Goal: Information Seeking & Learning: Learn about a topic

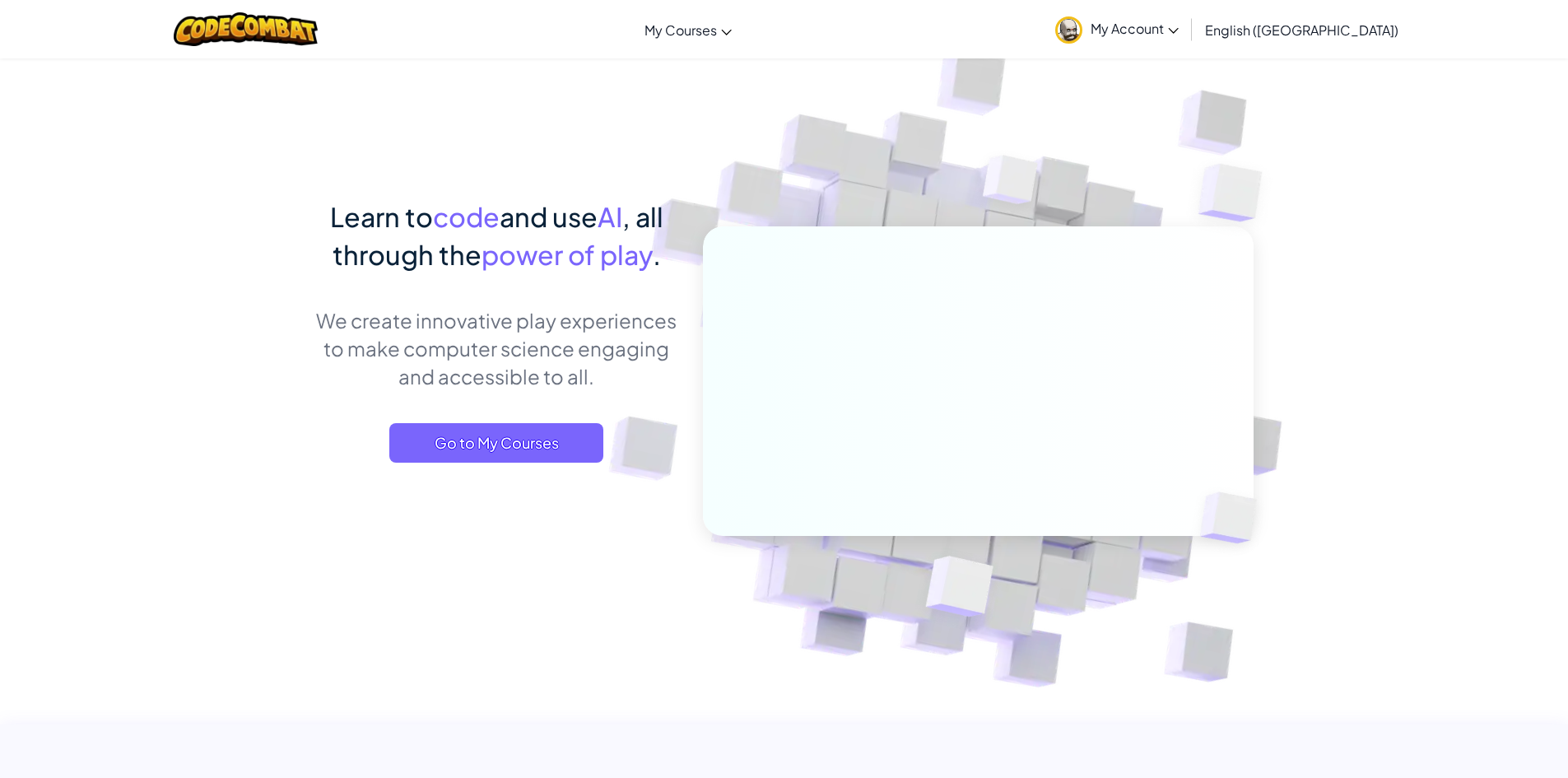
drag, startPoint x: 1249, startPoint y: 26, endPoint x: 1230, endPoint y: 38, distance: 22.5
click at [1179, 26] on span "My Account" at bounding box center [1134, 28] width 88 height 17
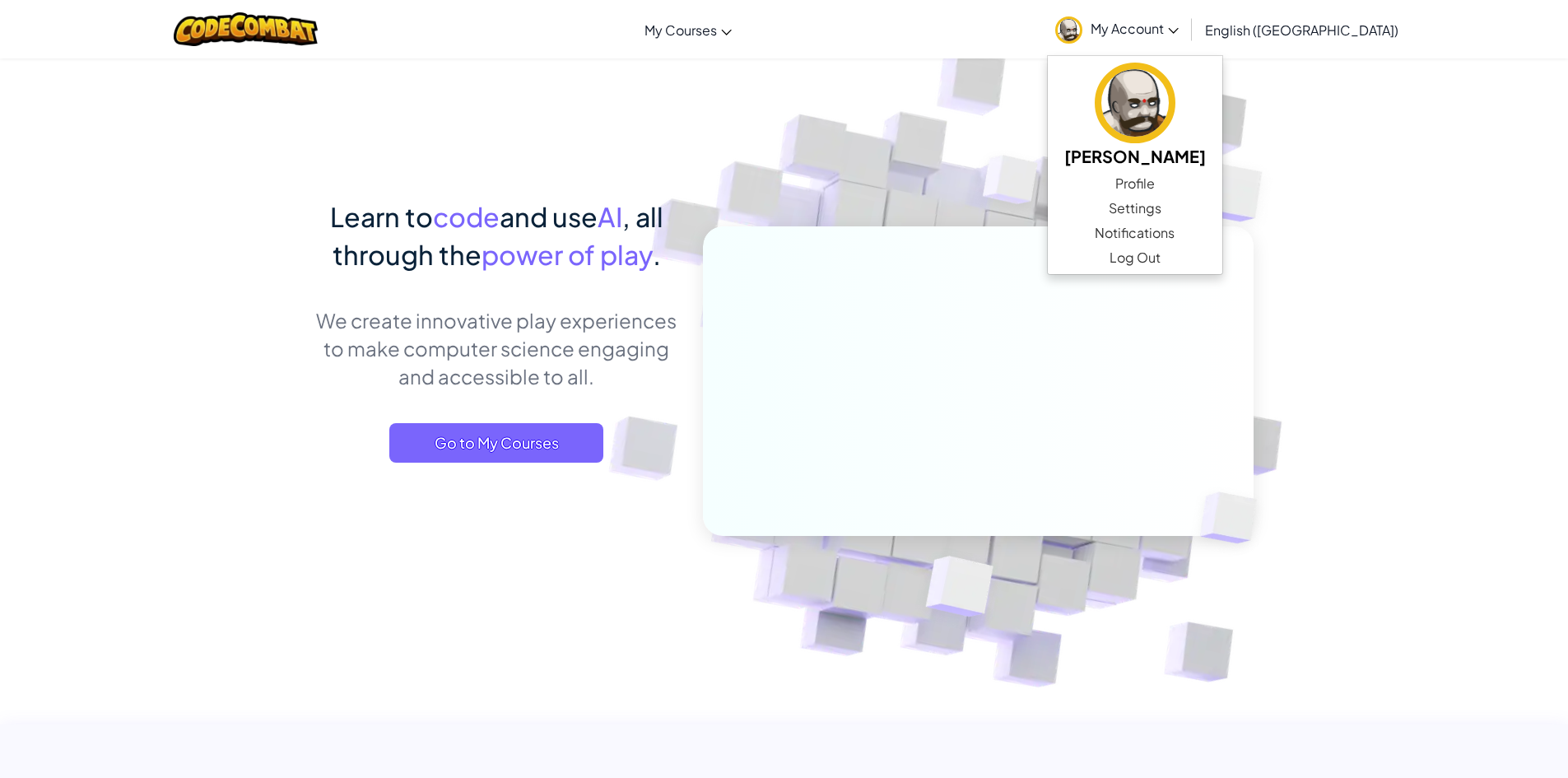
click at [527, 418] on div "Learn to code and use AI , all through the power of play . We create innovative…" at bounding box center [497, 347] width 363 height 298
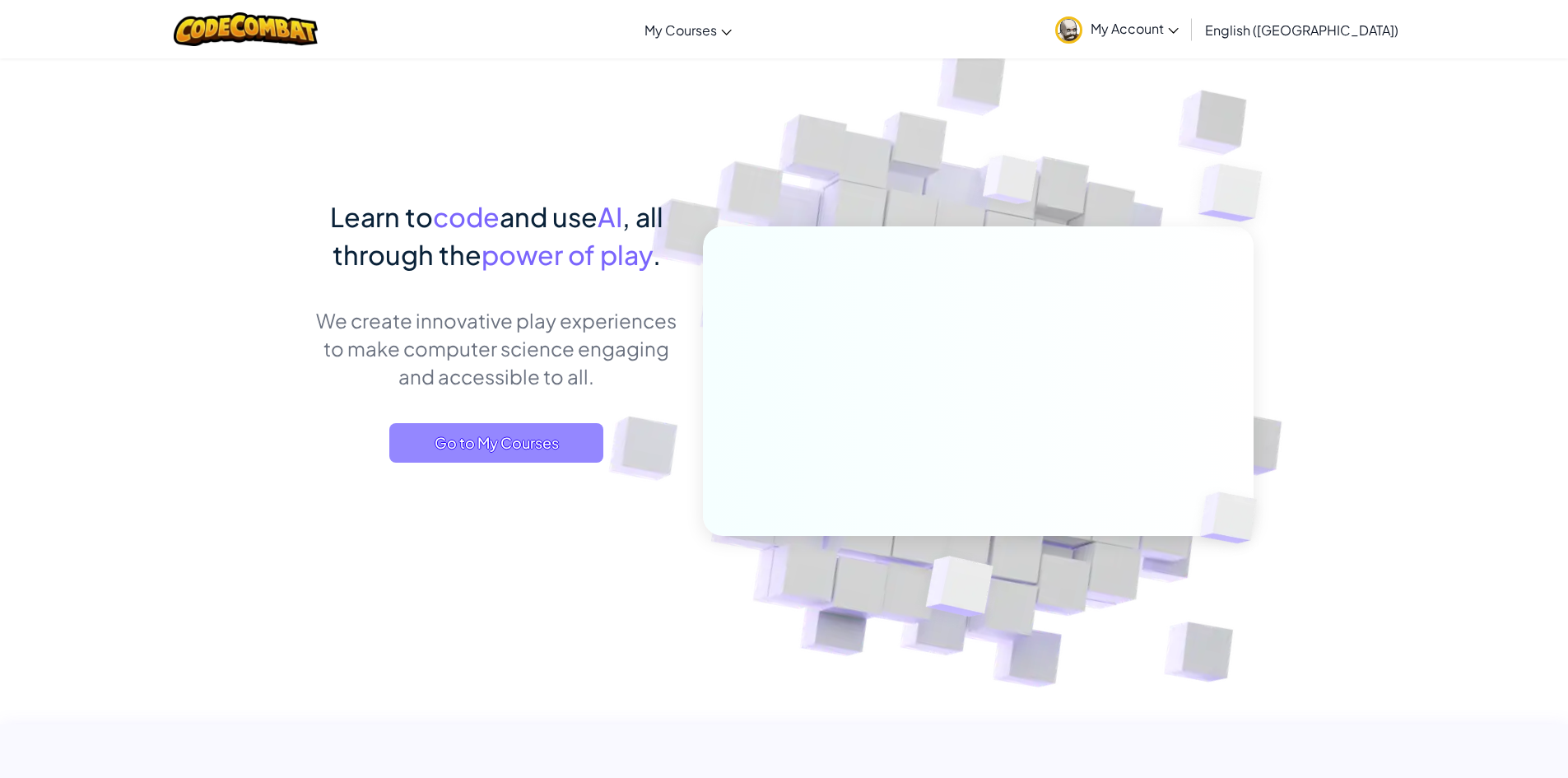
click at [520, 433] on span "Go to My Courses" at bounding box center [496, 443] width 214 height 39
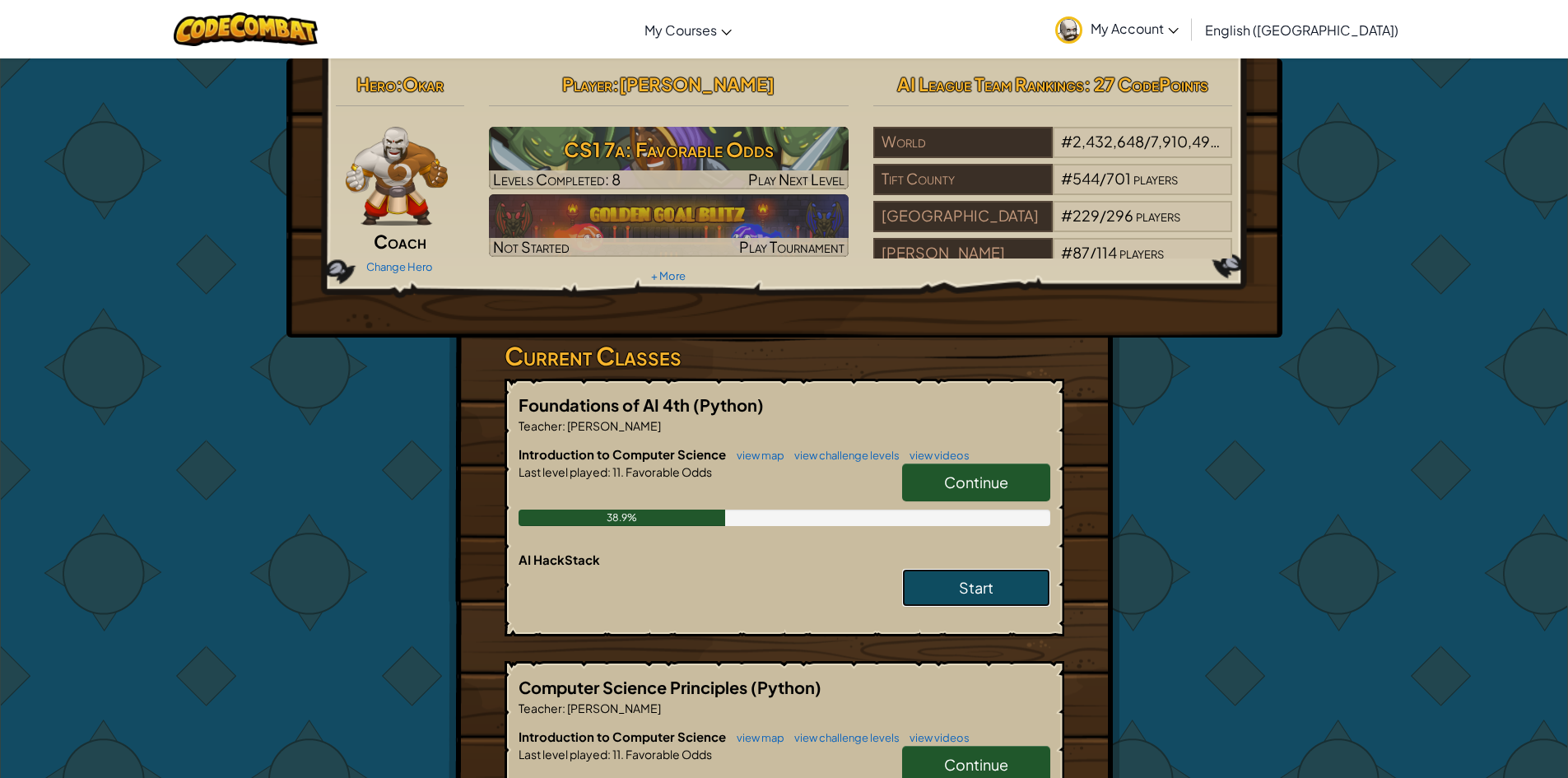
click at [967, 584] on span "Start" at bounding box center [976, 587] width 35 height 19
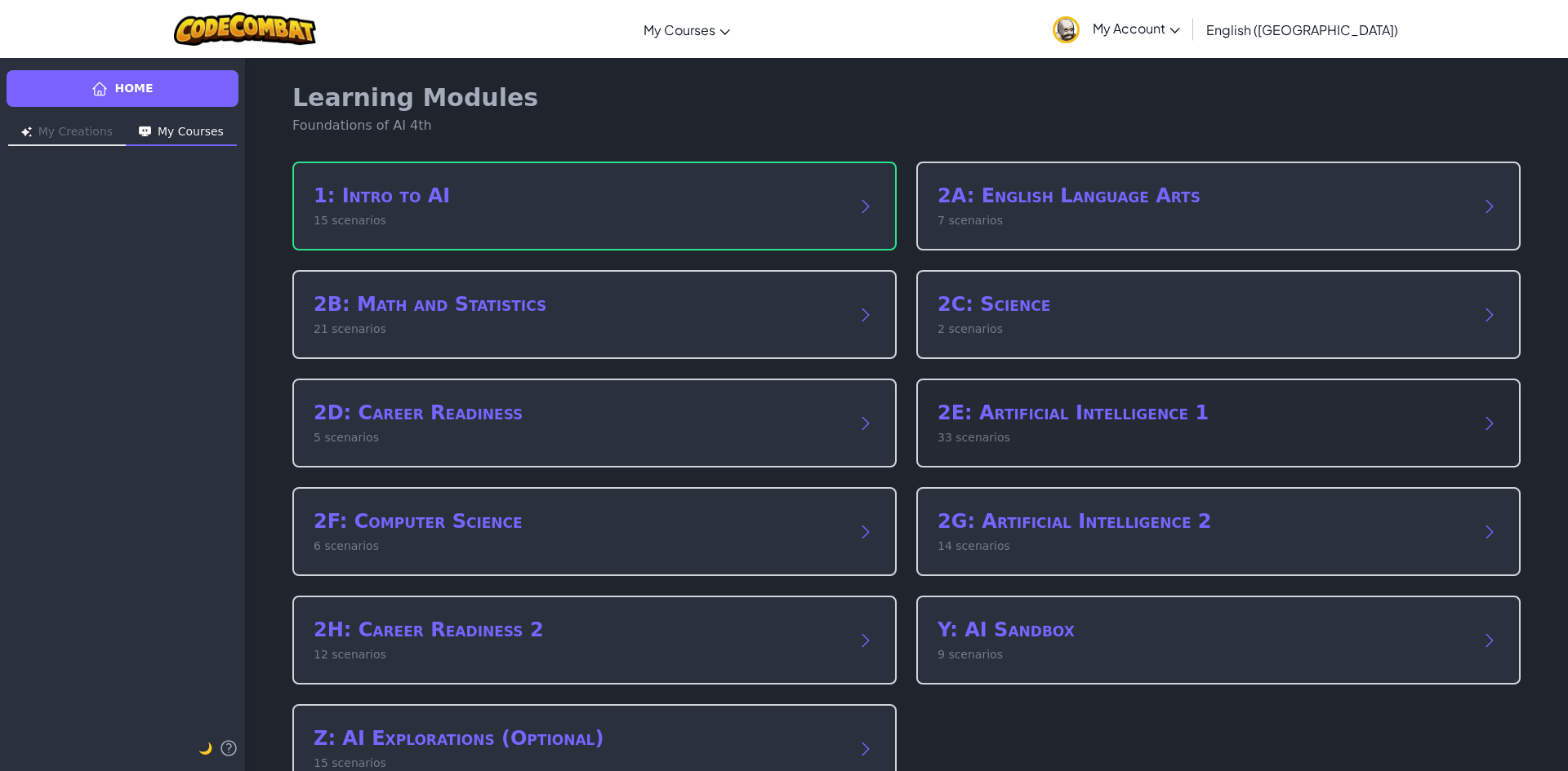
click at [1085, 419] on h2 "2E: Artificial Intelligence 1" at bounding box center [1201, 413] width 529 height 26
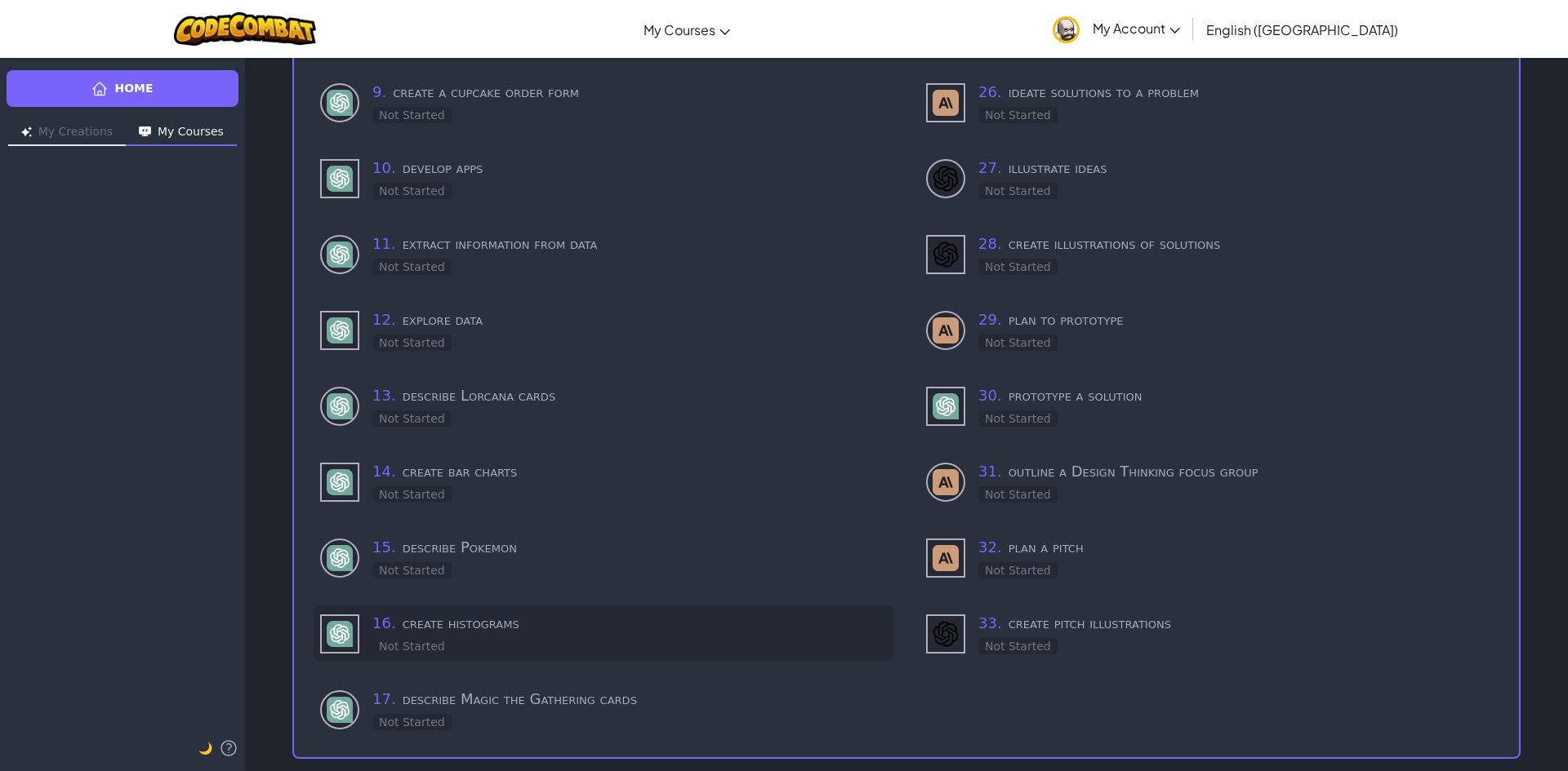
scroll to position [788, 0]
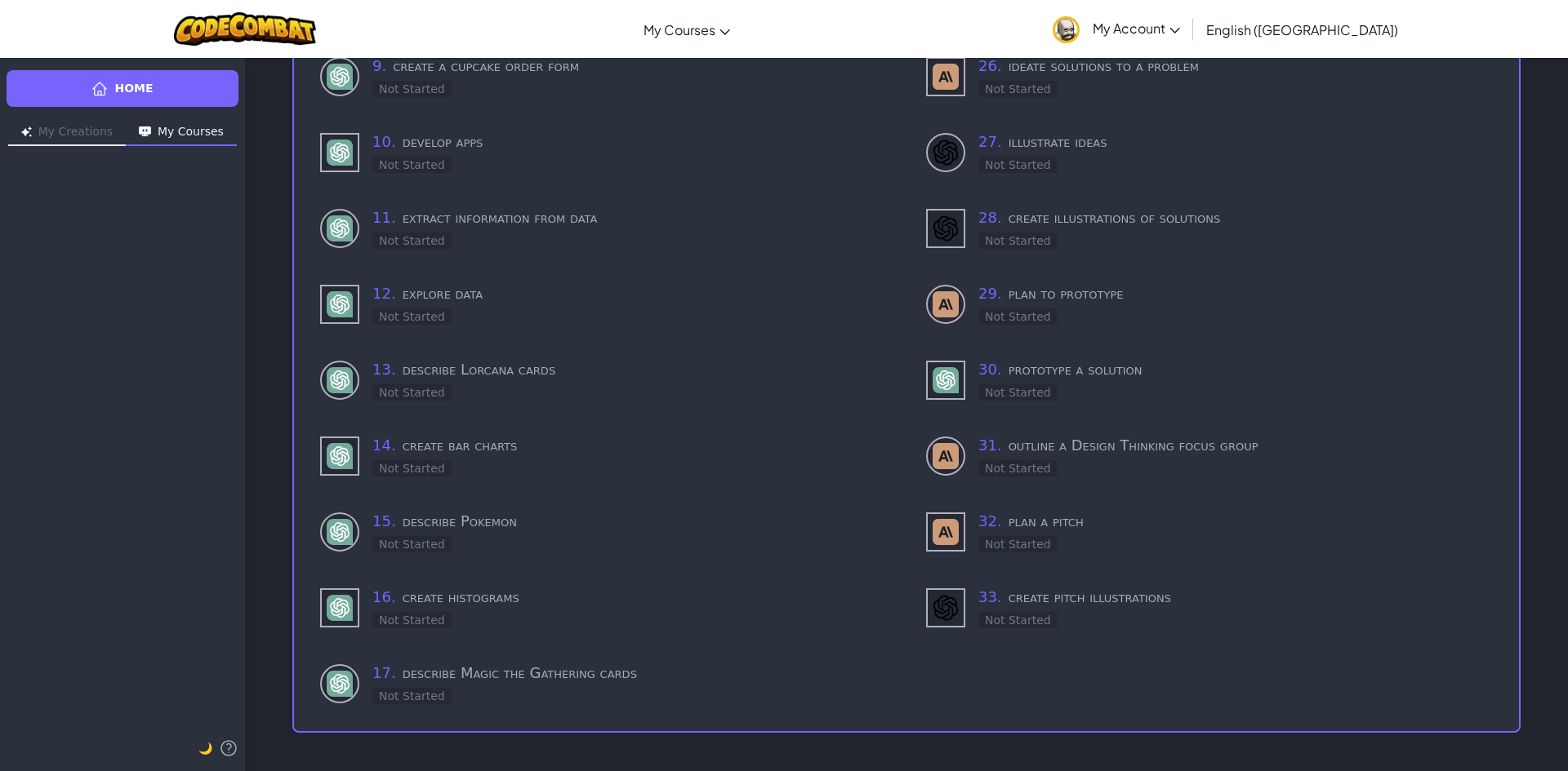
drag, startPoint x: 959, startPoint y: 728, endPoint x: 957, endPoint y: 714, distance: 14.1
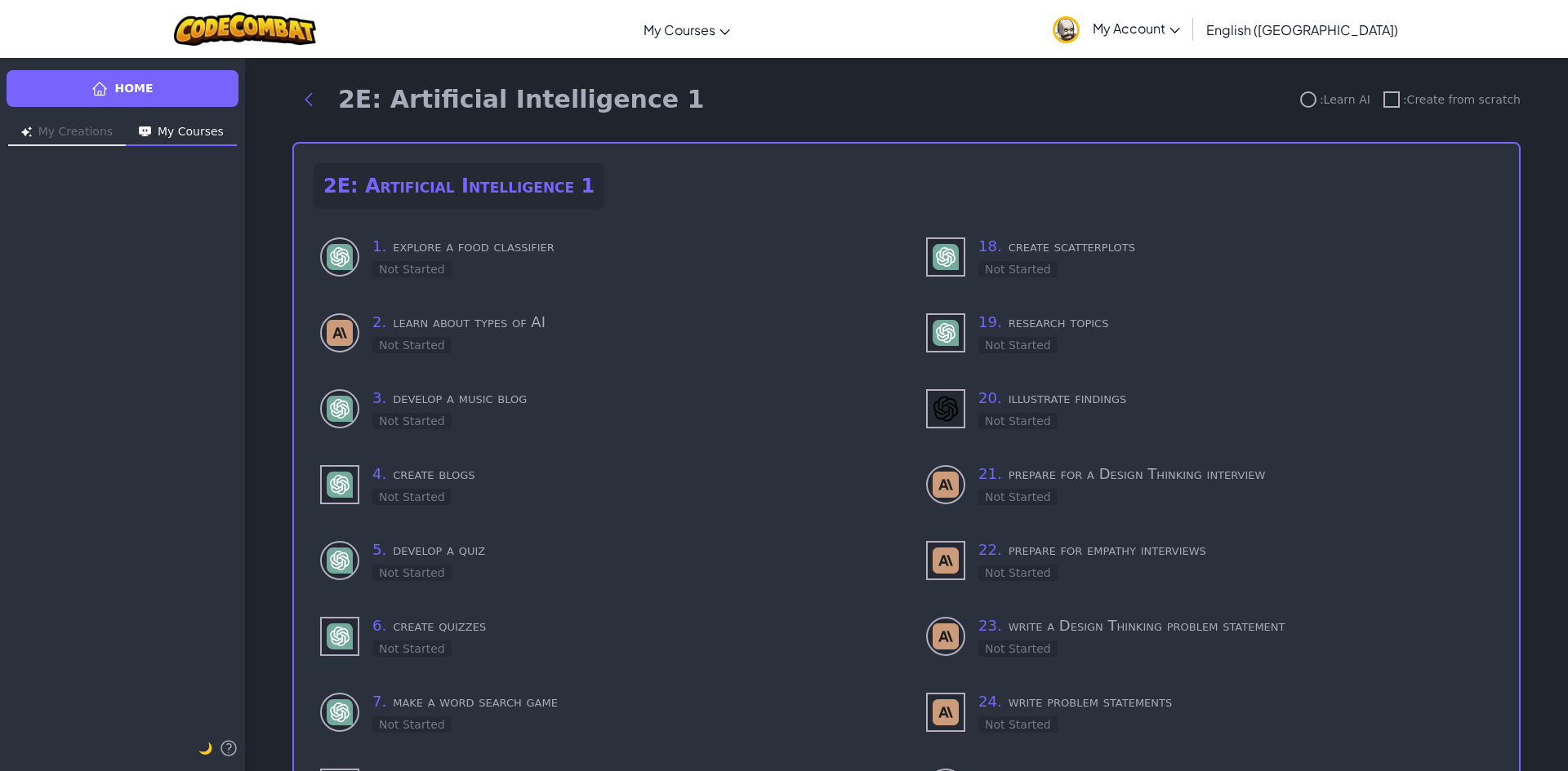
scroll to position [0, 0]
drag, startPoint x: 890, startPoint y: 152, endPoint x: 890, endPoint y: 238, distance: 86.0
click at [556, 255] on h3 "1 . explore a food classifier" at bounding box center [629, 246] width 514 height 23
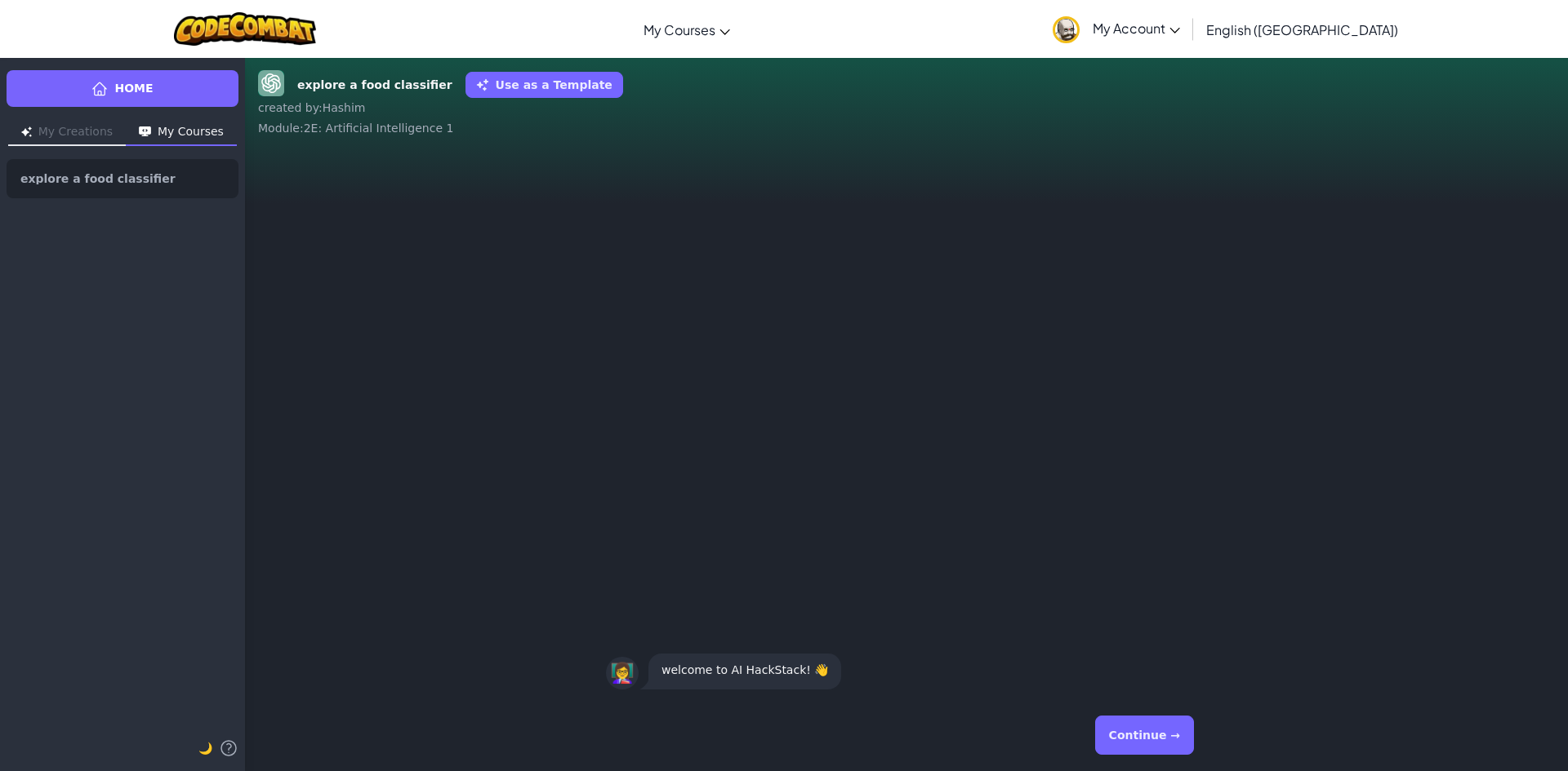
click at [1146, 746] on button "Continue →" at bounding box center [1144, 736] width 99 height 39
click at [1109, 741] on button "Continue →" at bounding box center [1144, 736] width 99 height 39
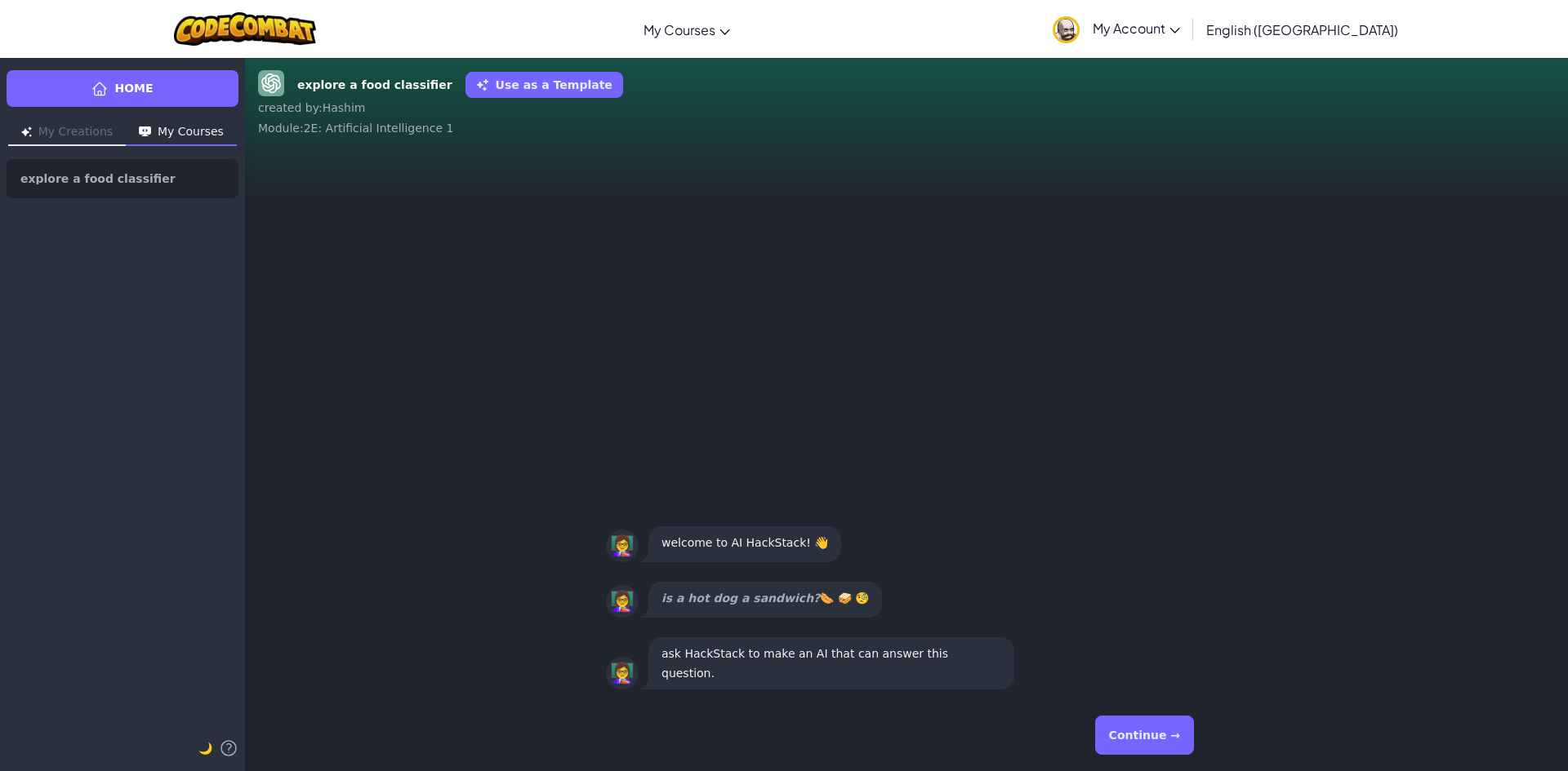
click at [1145, 734] on button "Continue →" at bounding box center [1144, 736] width 99 height 39
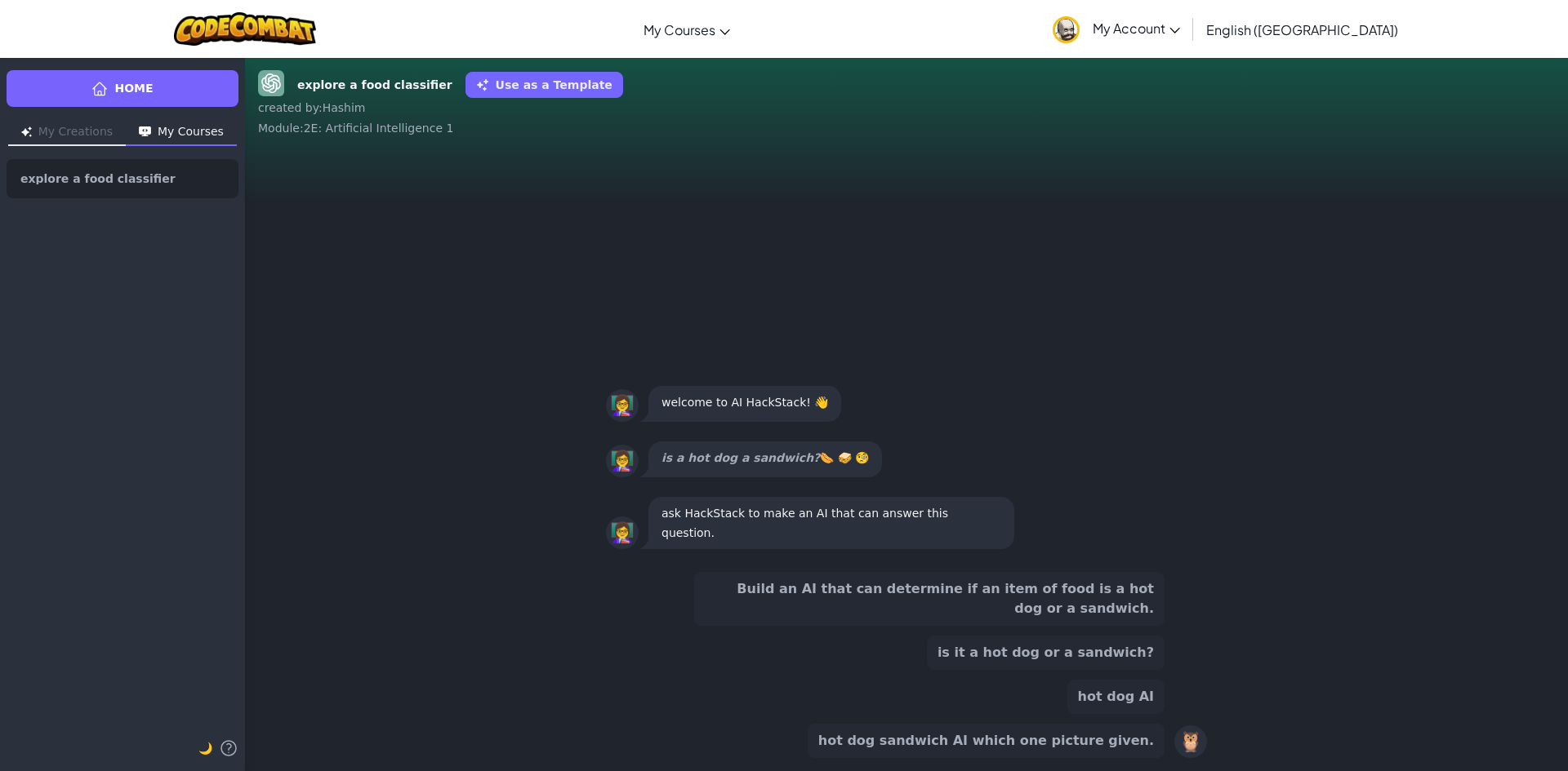
click at [1130, 657] on button "is it a hot dog or a sandwich?" at bounding box center [1045, 653] width 237 height 35
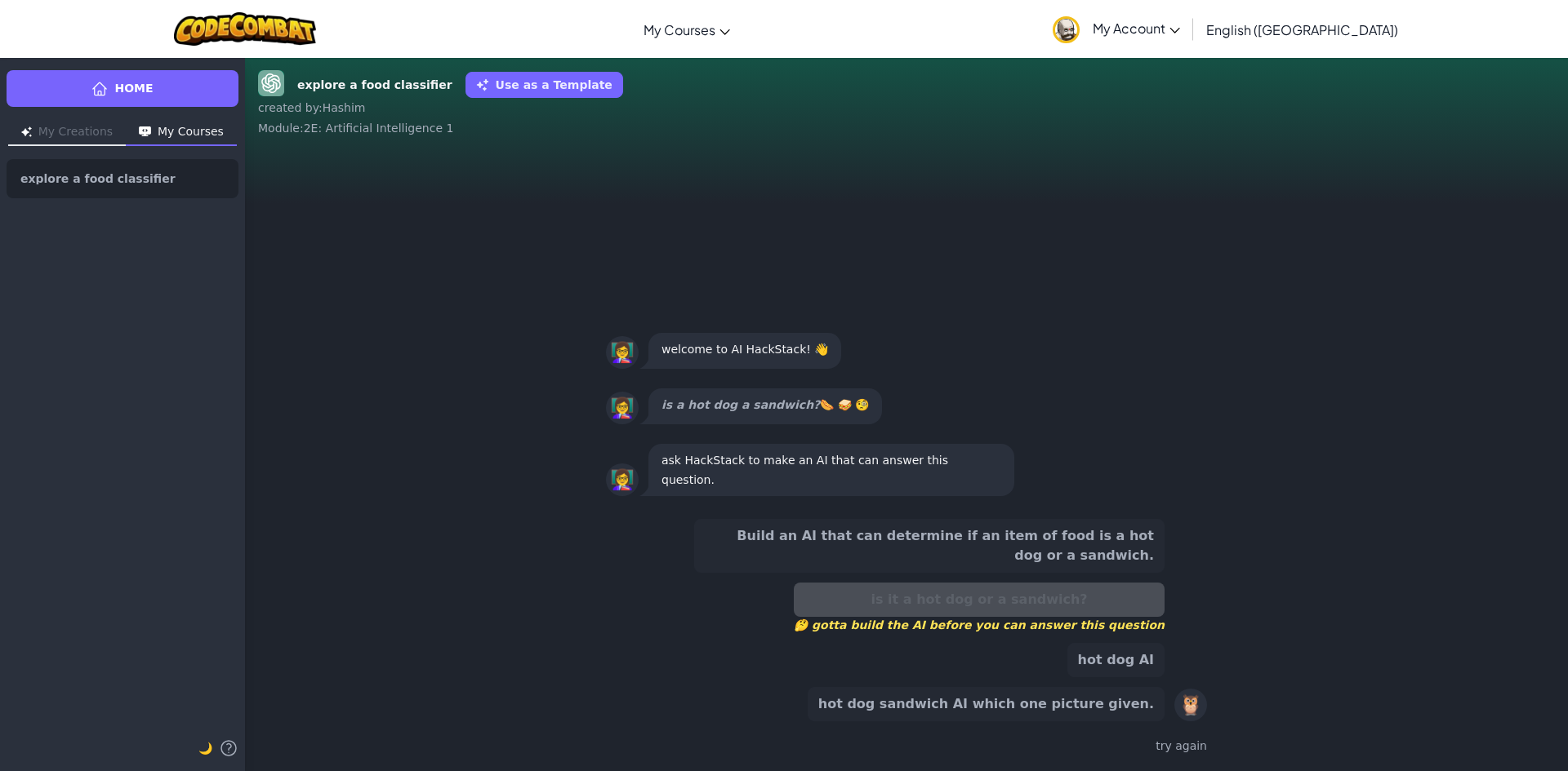
click at [1139, 550] on button "Build an AI that can determine if an item of food is a hot dog or a sandwich." at bounding box center [928, 546] width 471 height 54
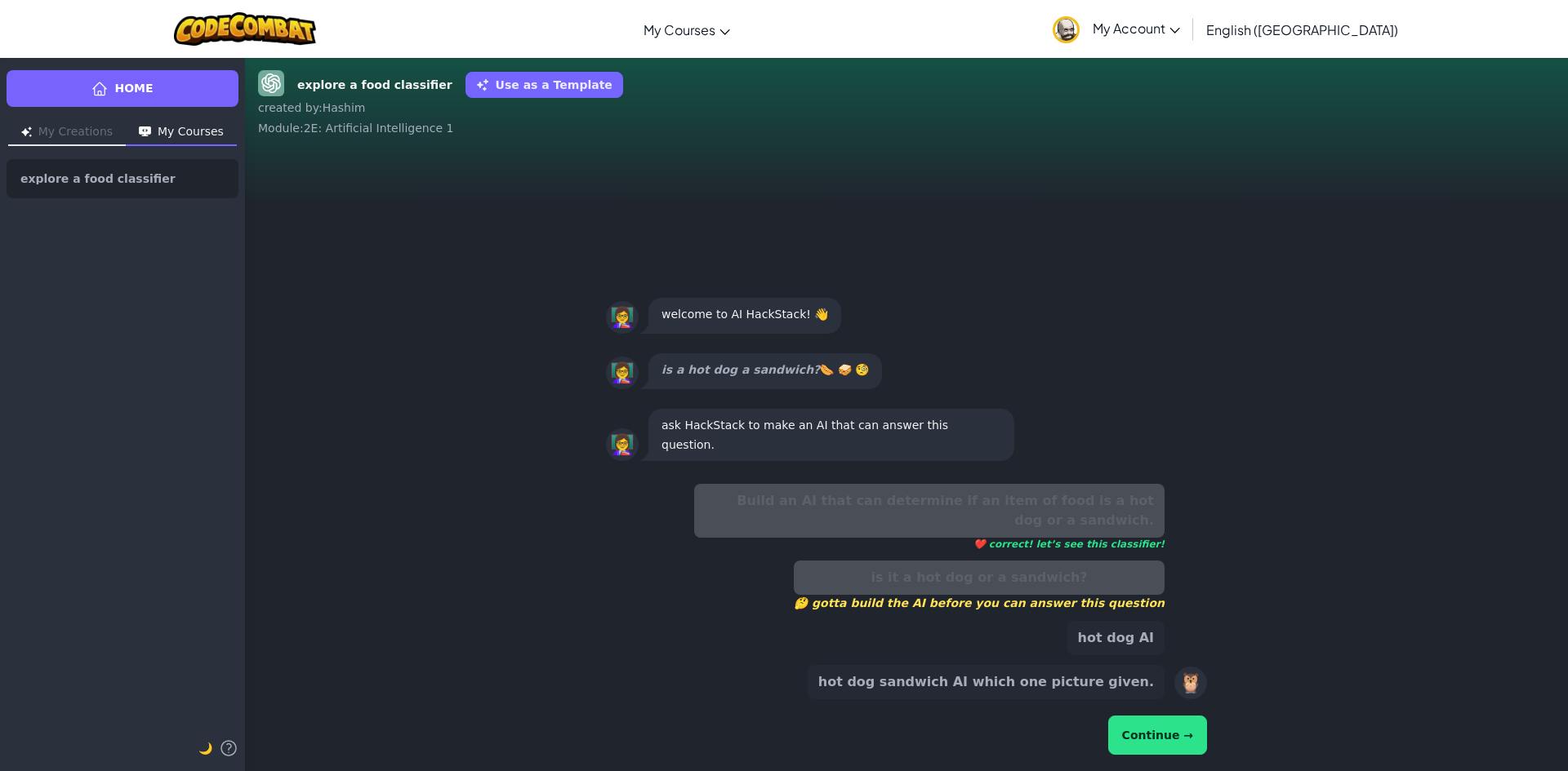
click at [1165, 733] on button "Continue →" at bounding box center [1157, 736] width 99 height 39
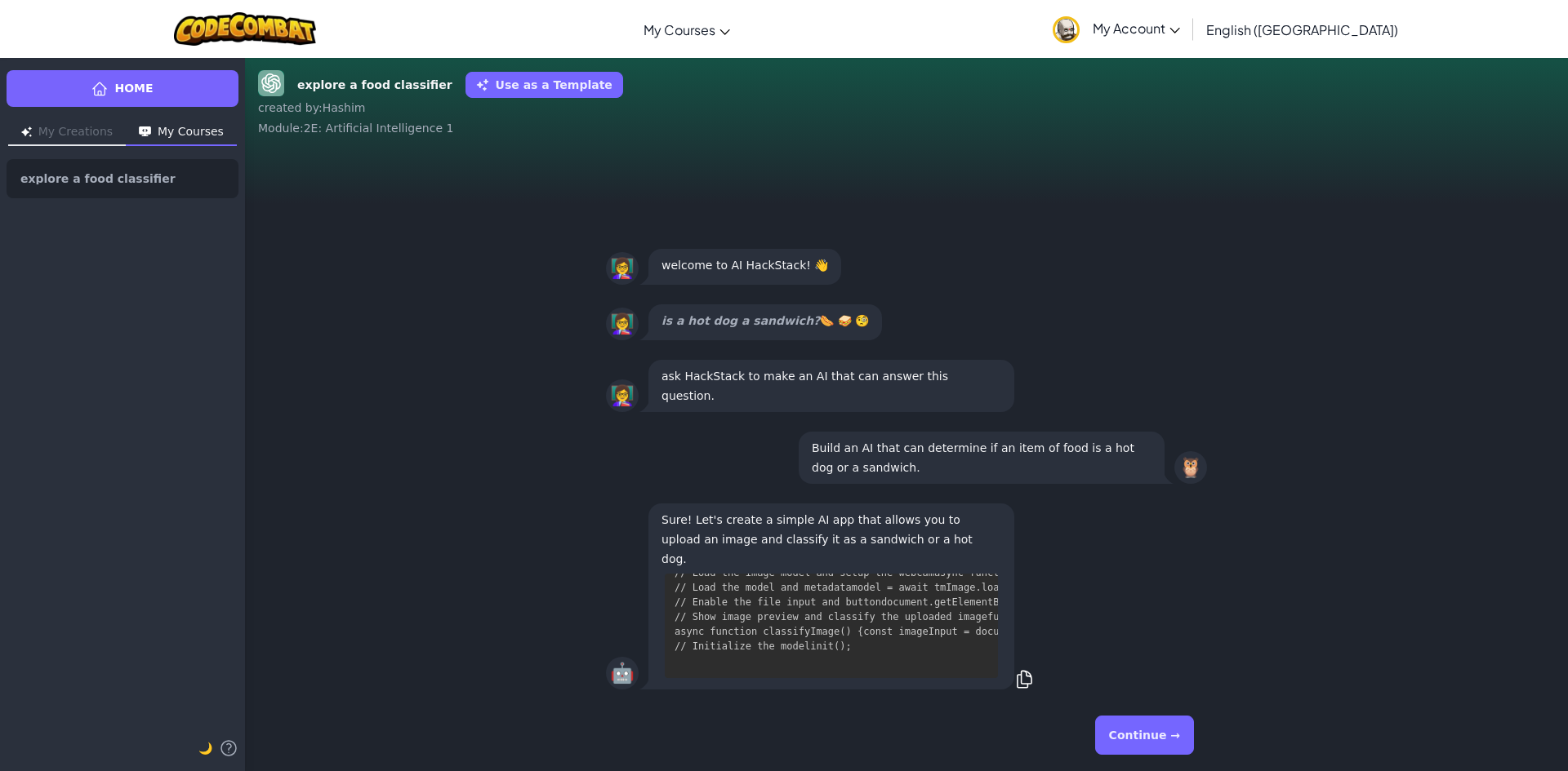
scroll to position [1609, 0]
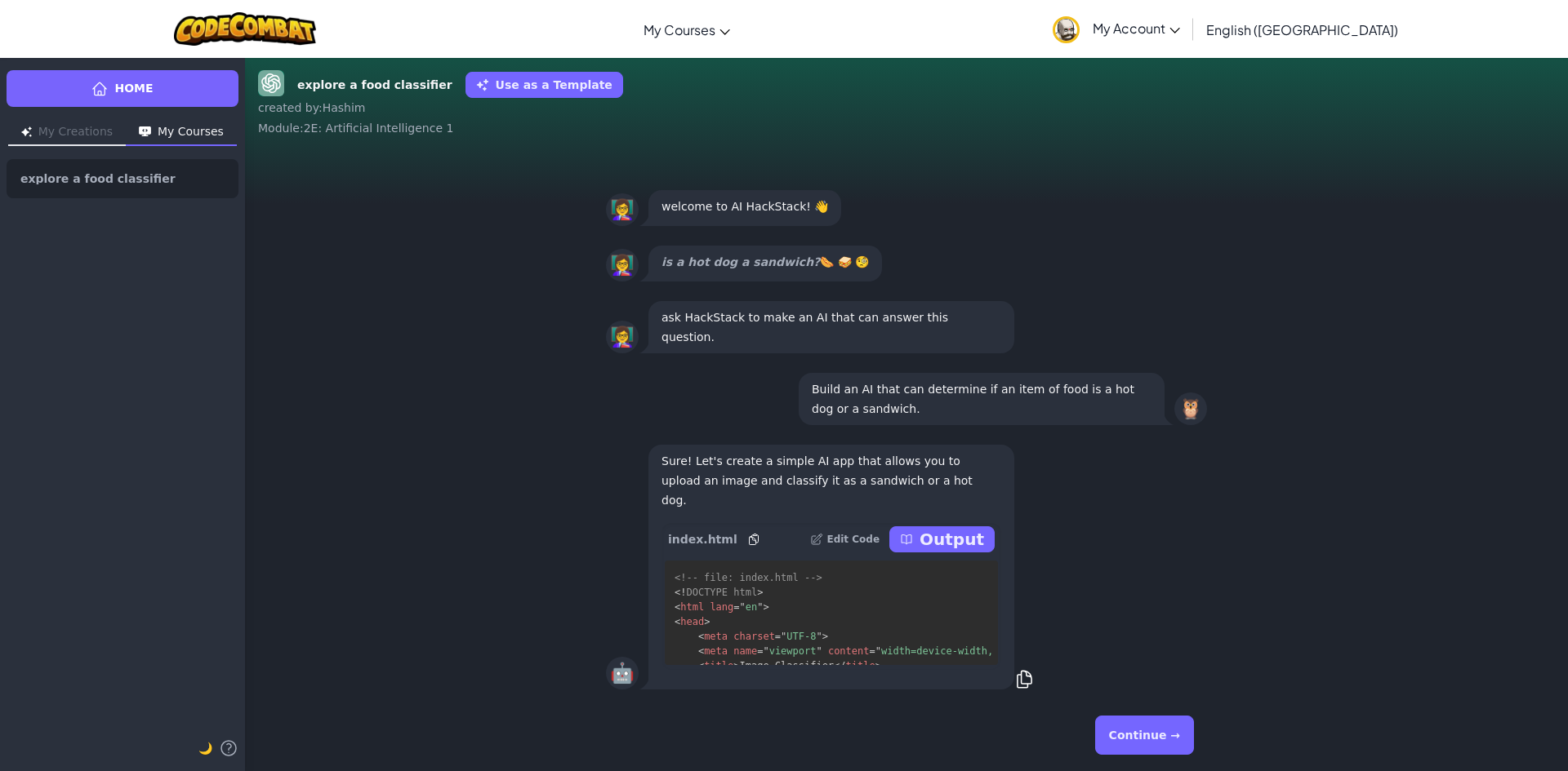
click at [955, 545] on p "Output" at bounding box center [951, 539] width 64 height 23
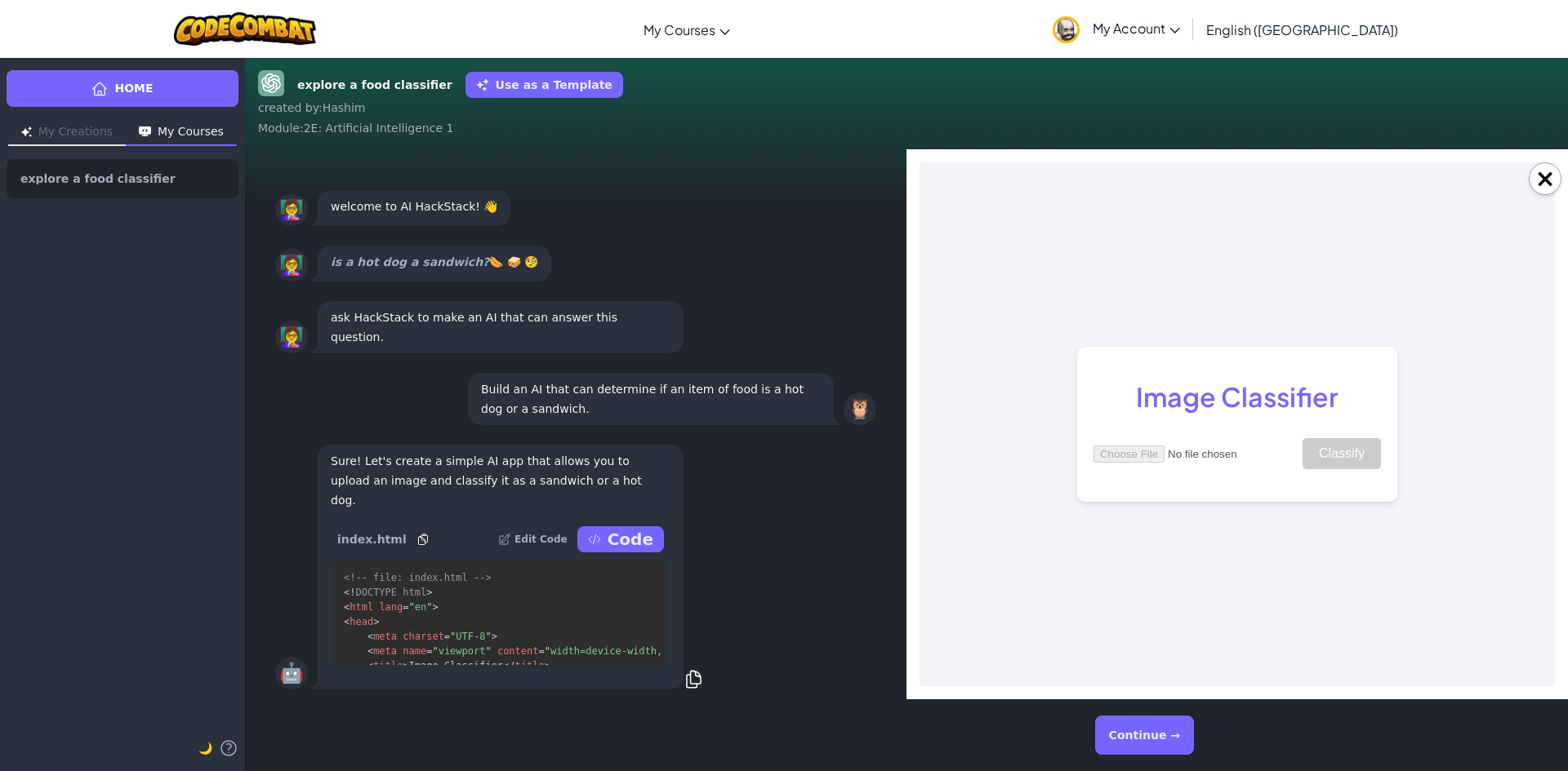
scroll to position [0, 0]
click at [1159, 453] on input "file" at bounding box center [1196, 454] width 207 height 17
click at [1132, 725] on button "Continue →" at bounding box center [1144, 736] width 99 height 39
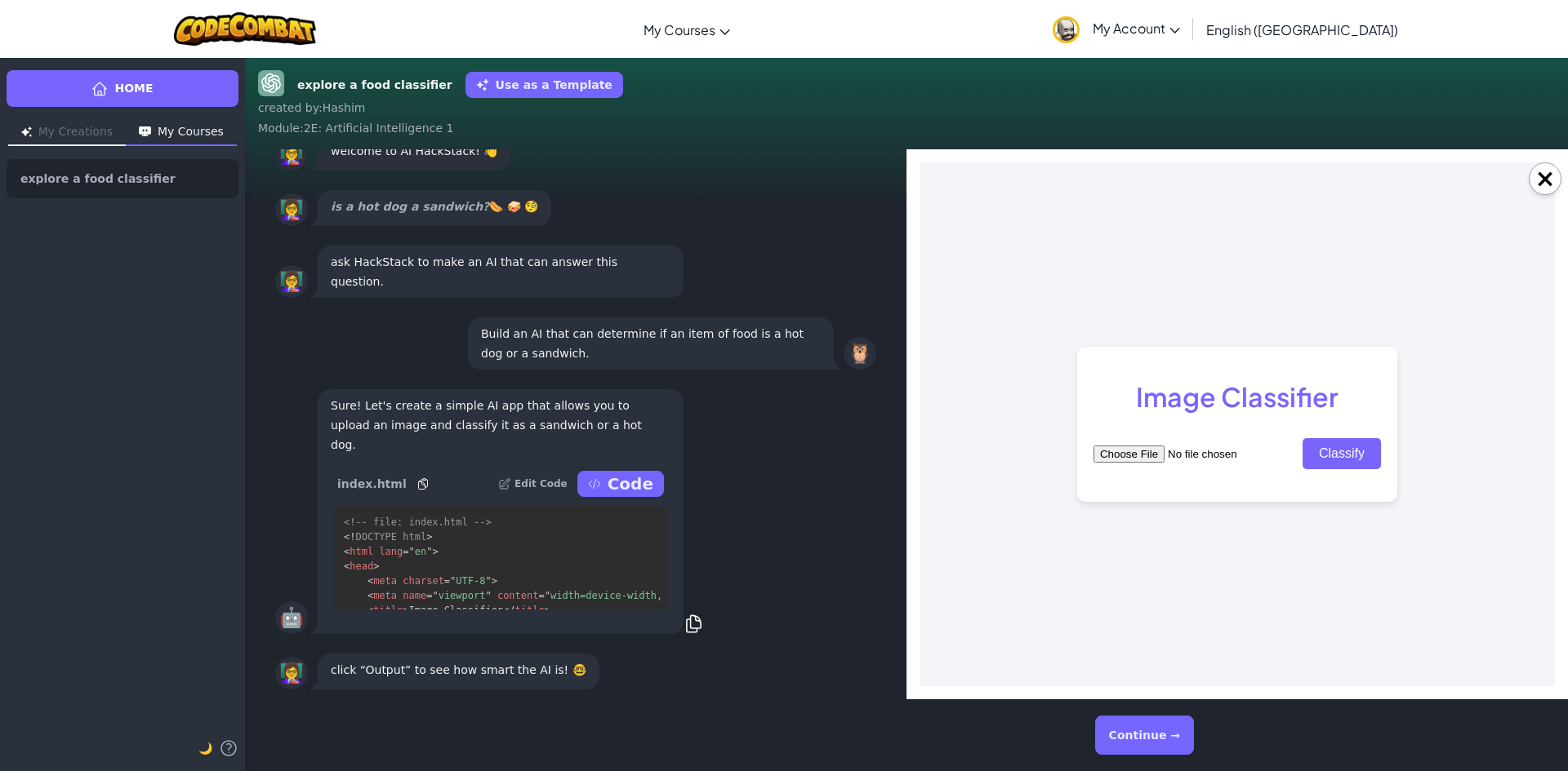
click at [1143, 730] on button "Continue →" at bounding box center [1144, 736] width 99 height 39
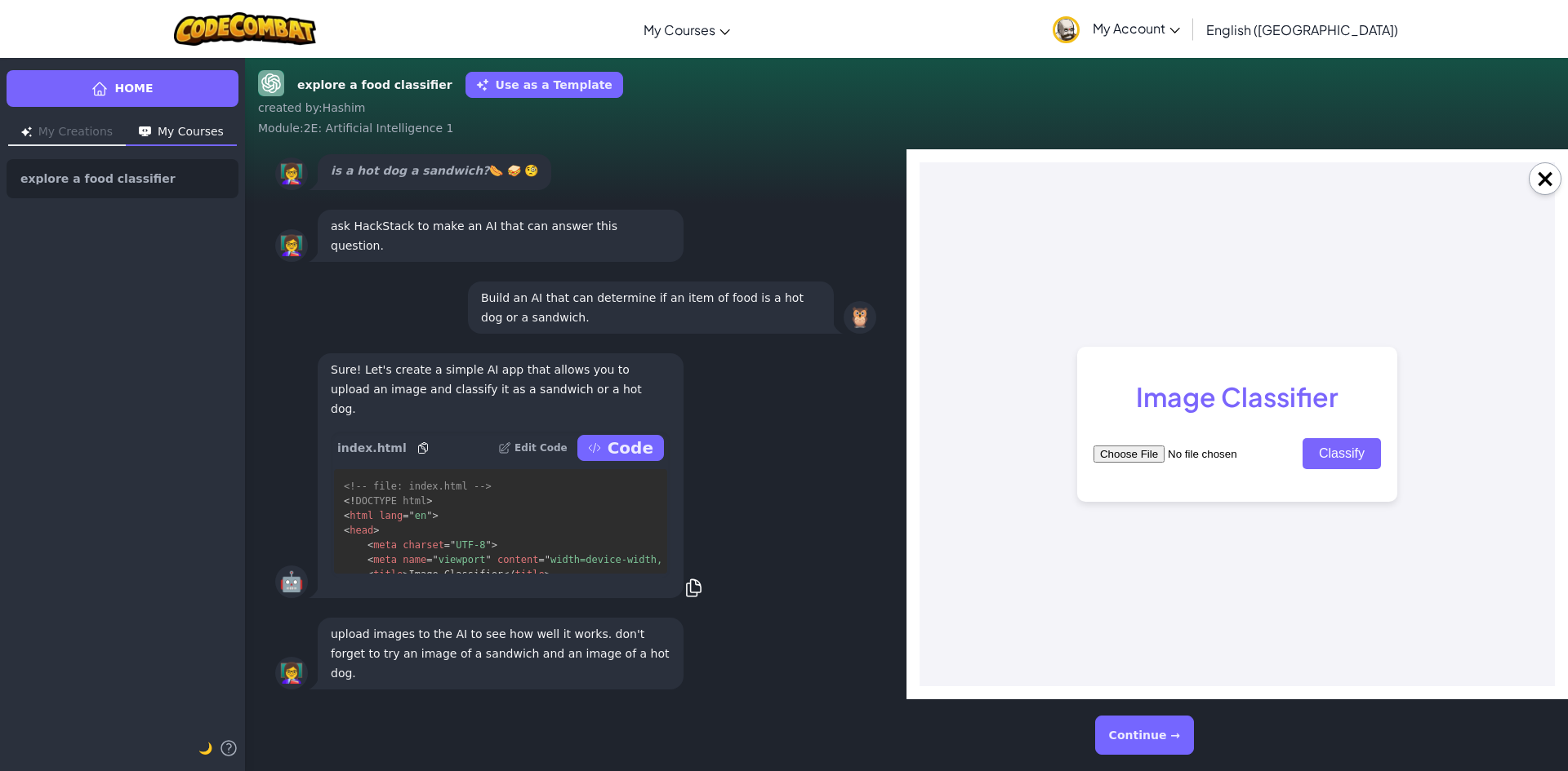
click at [1143, 729] on button "Continue →" at bounding box center [1144, 736] width 99 height 39
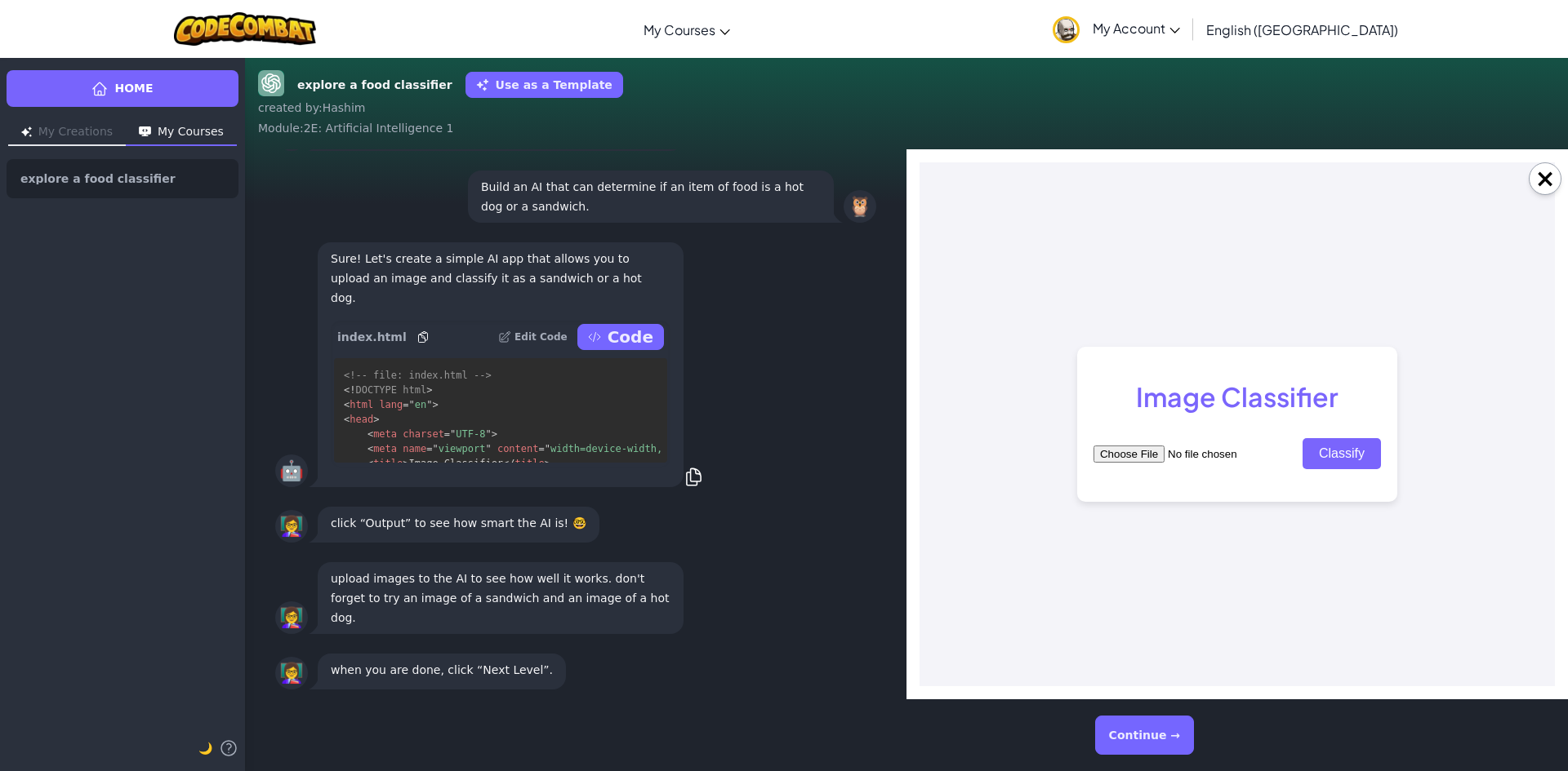
click at [1147, 734] on button "Continue →" at bounding box center [1144, 736] width 99 height 39
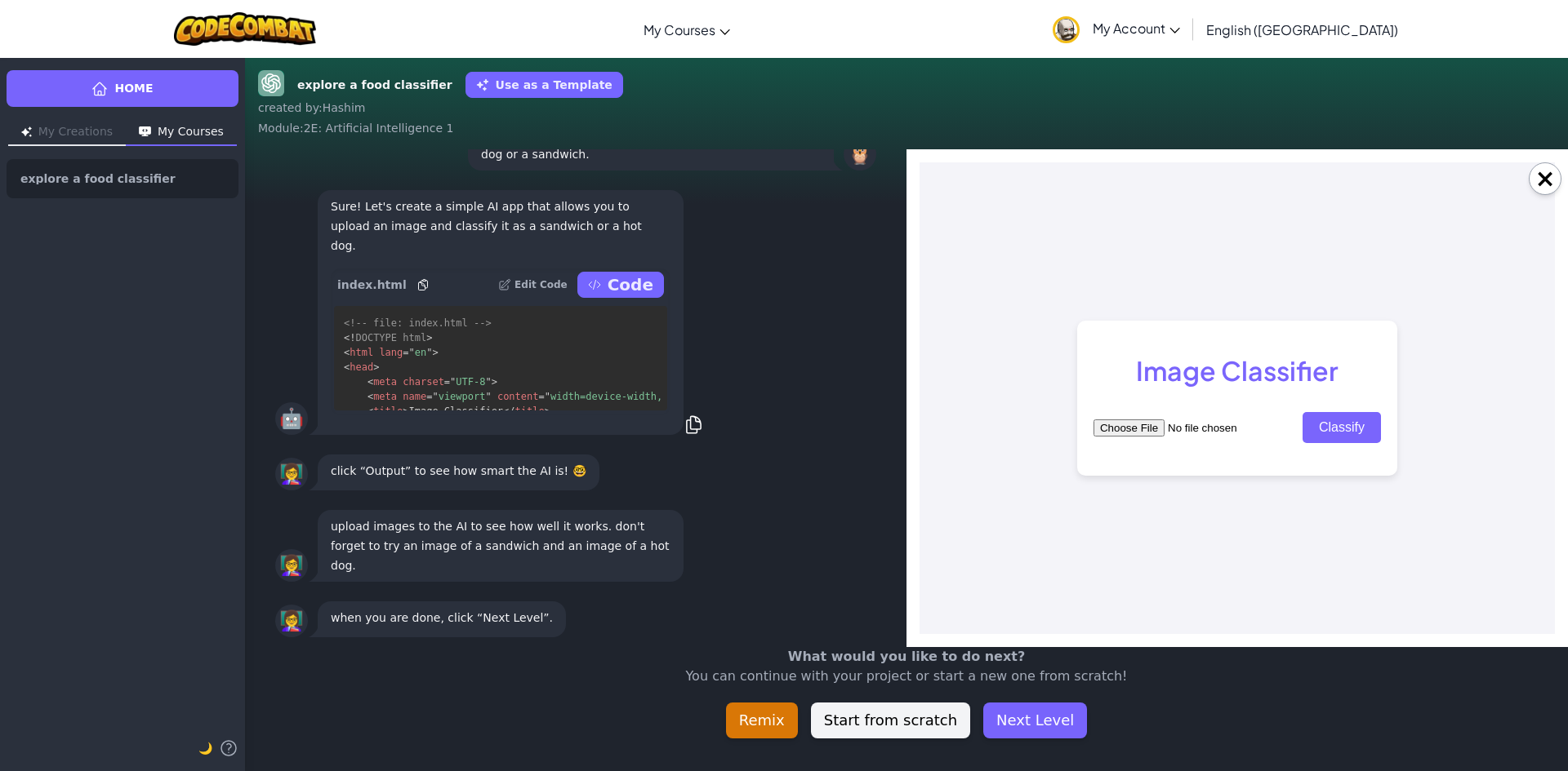
click at [1143, 434] on input "file" at bounding box center [1196, 428] width 207 height 17
click at [1146, 429] on input "file" at bounding box center [1196, 428] width 207 height 17
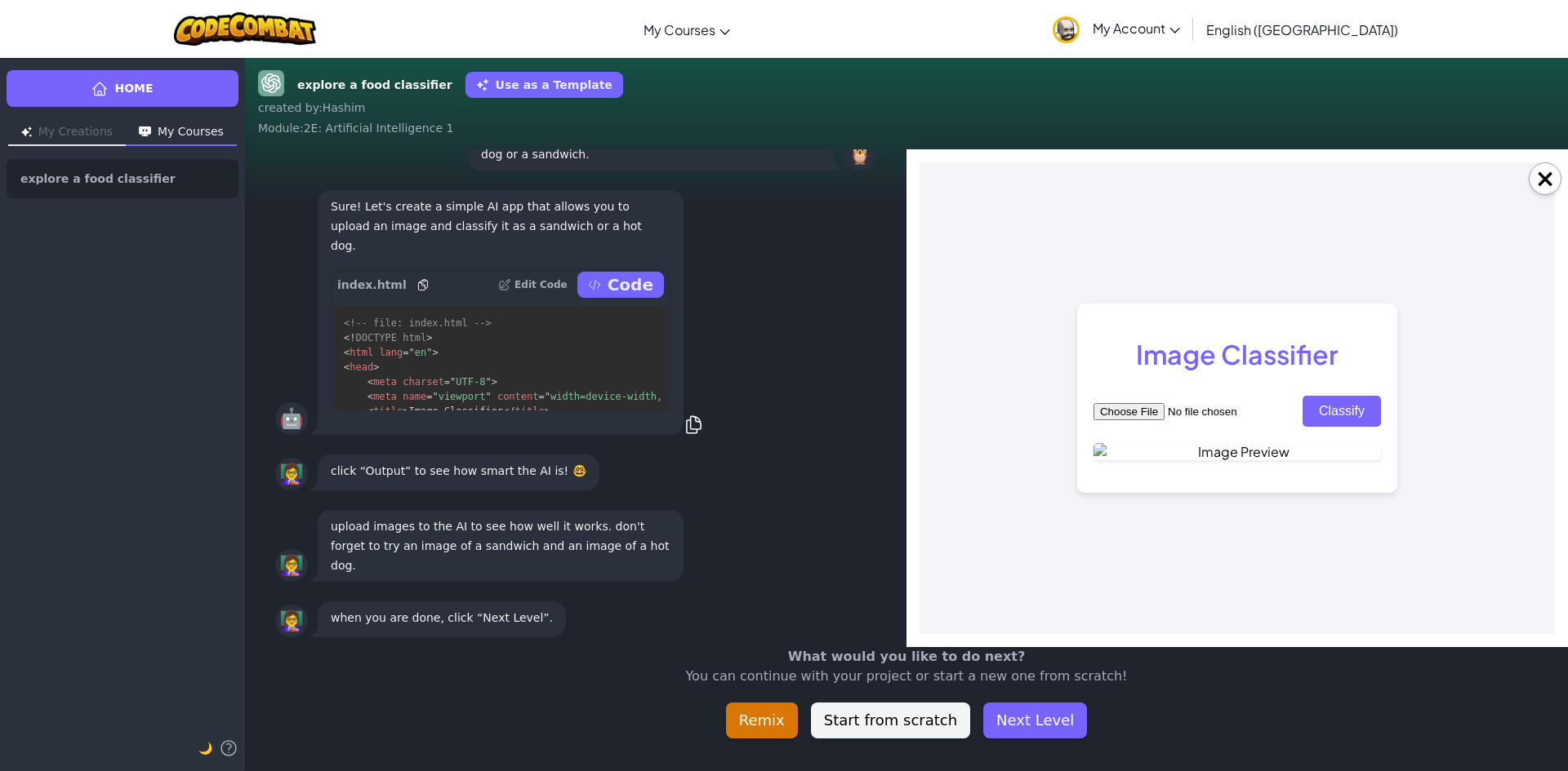
click at [1348, 396] on button "Classify" at bounding box center [1341, 411] width 79 height 31
click at [1324, 396] on button "Classify" at bounding box center [1341, 411] width 79 height 31
click at [1338, 396] on button "Classify" at bounding box center [1341, 411] width 79 height 31
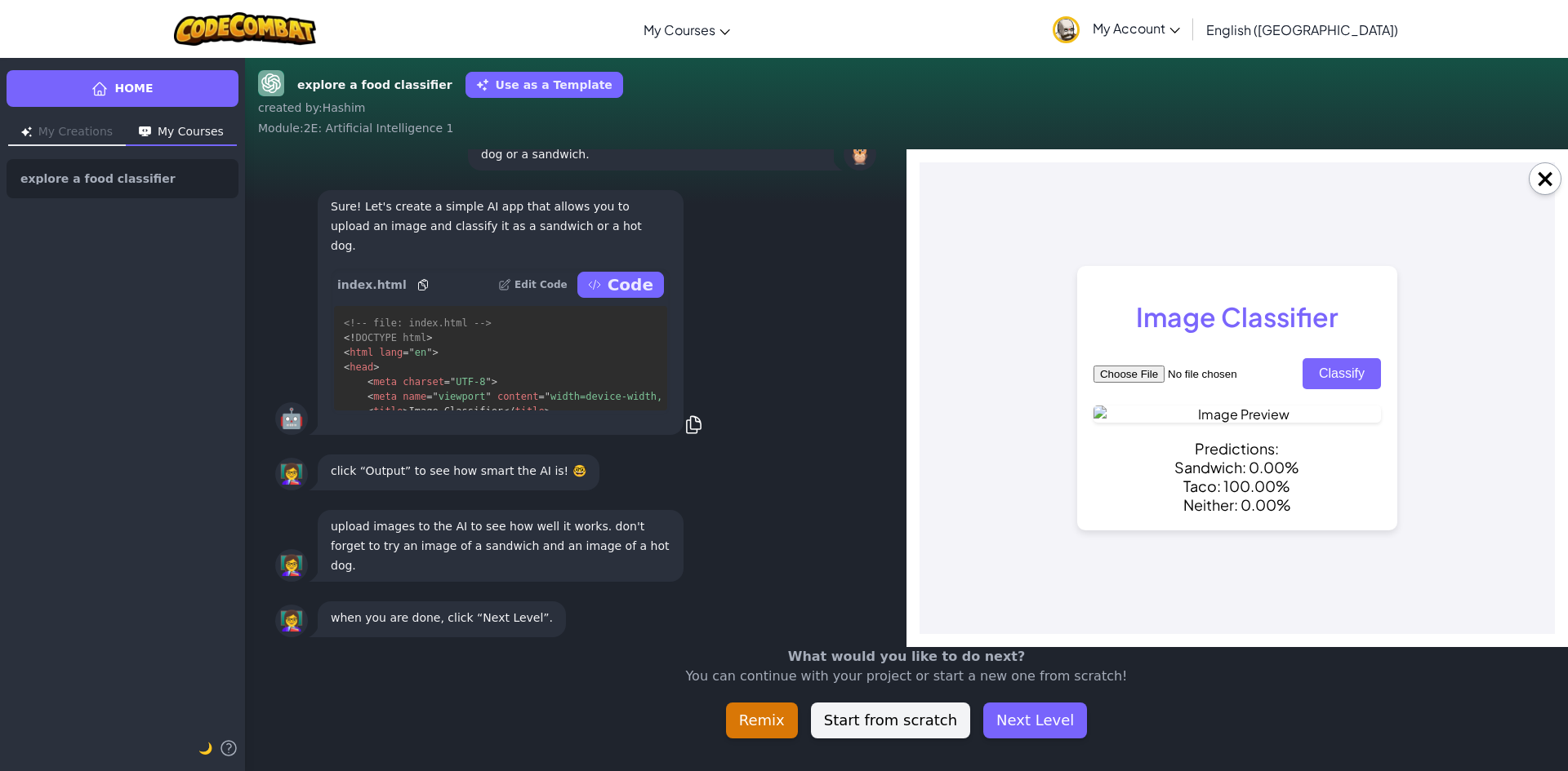
drag, startPoint x: 1028, startPoint y: 468, endPoint x: 1055, endPoint y: 421, distance: 54.2
click at [1053, 428] on body "Image Classifier Classify Predictions: Sandwich: 0.00% Taco: 100.00% Neither: 0…" at bounding box center [1237, 398] width 635 height 472
click at [1154, 366] on input "file" at bounding box center [1196, 374] width 207 height 17
click at [1326, 358] on button "Classify" at bounding box center [1341, 373] width 79 height 31
click at [1138, 366] on input "file" at bounding box center [1196, 374] width 207 height 17
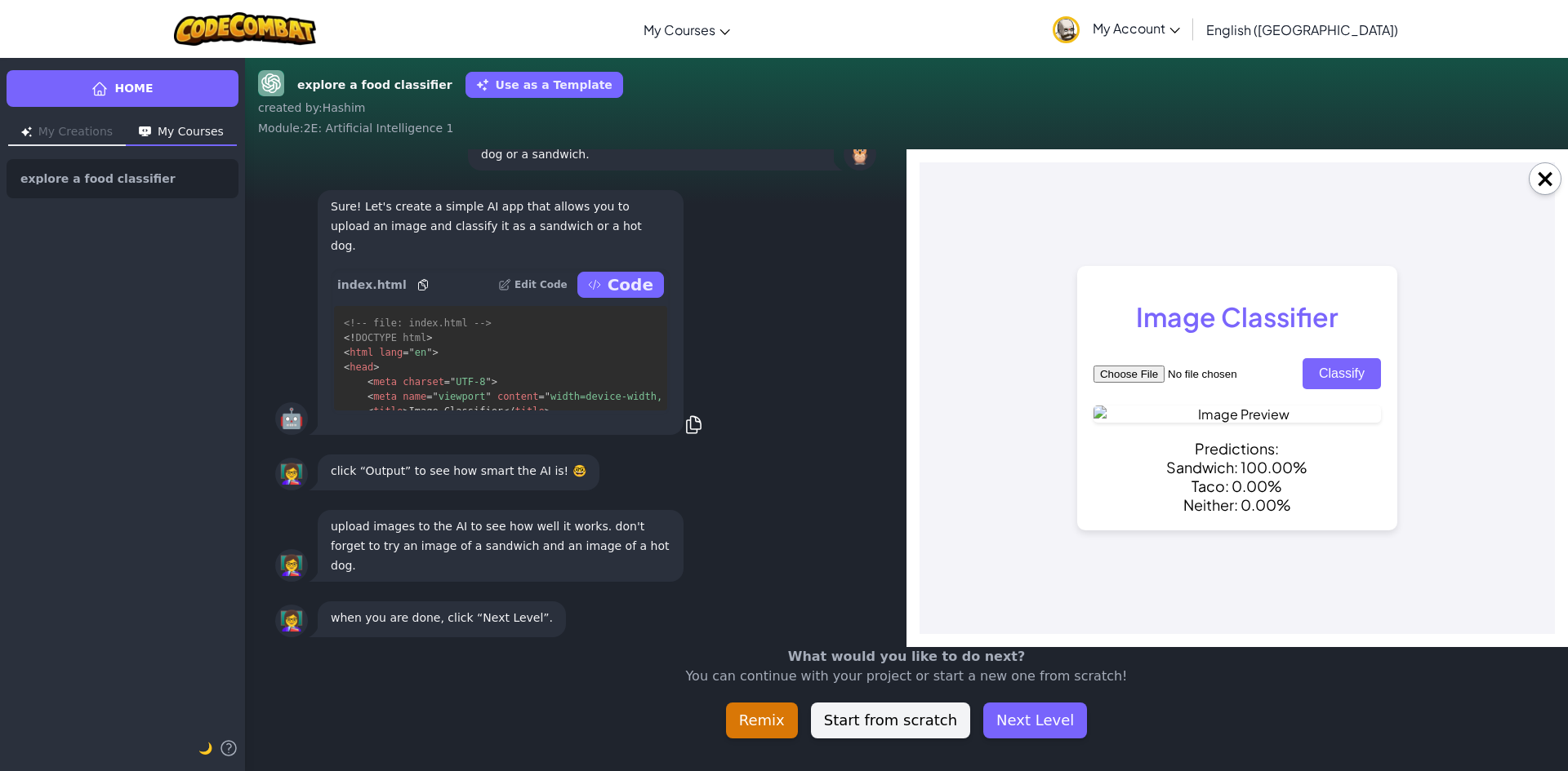
click at [1337, 358] on button "Classify" at bounding box center [1341, 373] width 79 height 31
click at [1331, 358] on button "Classify" at bounding box center [1341, 373] width 79 height 31
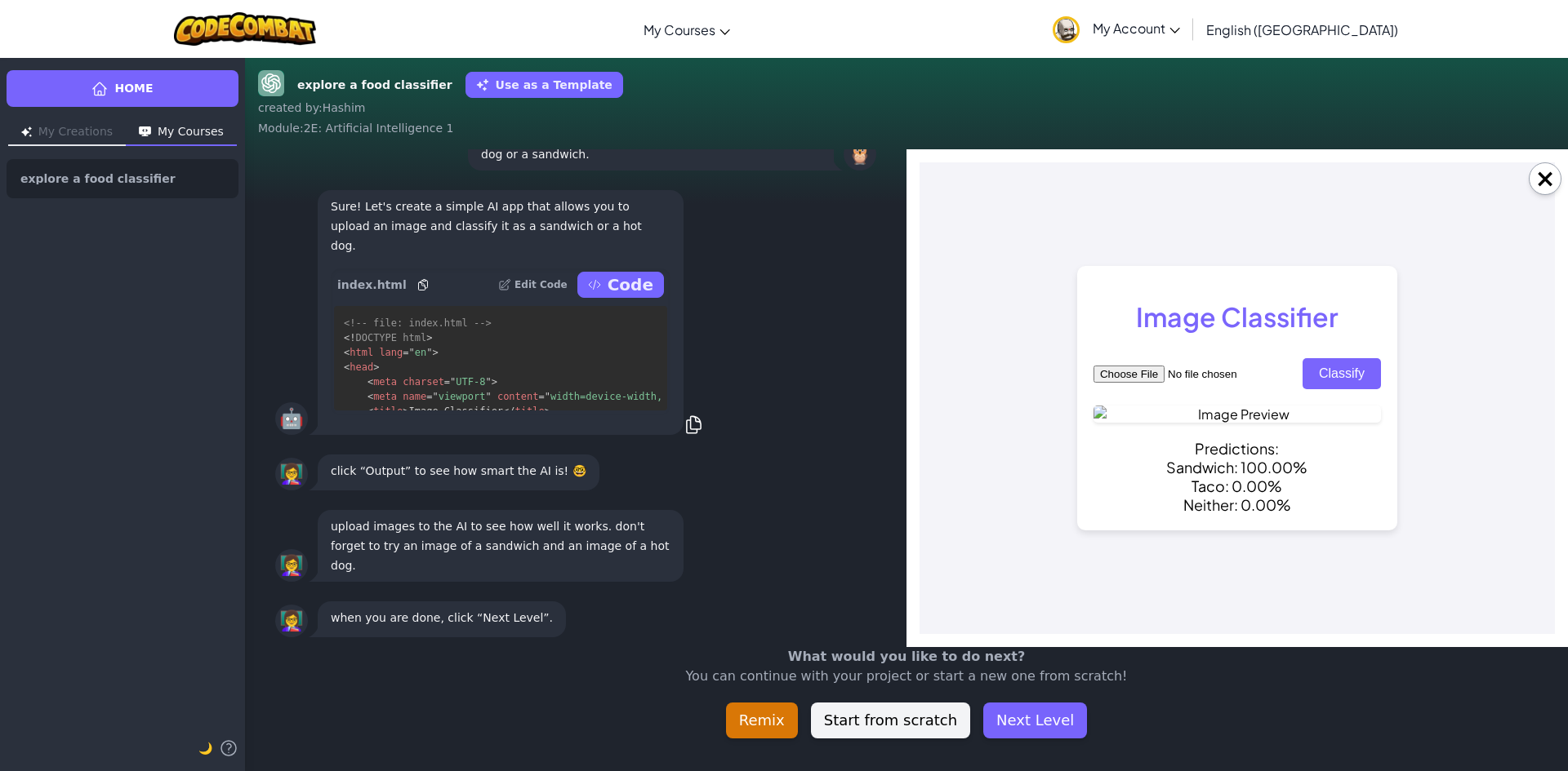
click at [1130, 366] on input "file" at bounding box center [1196, 374] width 207 height 17
click at [1372, 358] on button "Classify" at bounding box center [1341, 373] width 79 height 31
drag, startPoint x: 1157, startPoint y: 285, endPoint x: 1146, endPoint y: 293, distance: 13.6
click at [1157, 285] on div "Image Classifier Classify Predictions: Sandwich: 0.00% Taco: 100.00% Neither: 0…" at bounding box center [1237, 398] width 320 height 264
click at [1132, 366] on input "file" at bounding box center [1196, 374] width 207 height 17
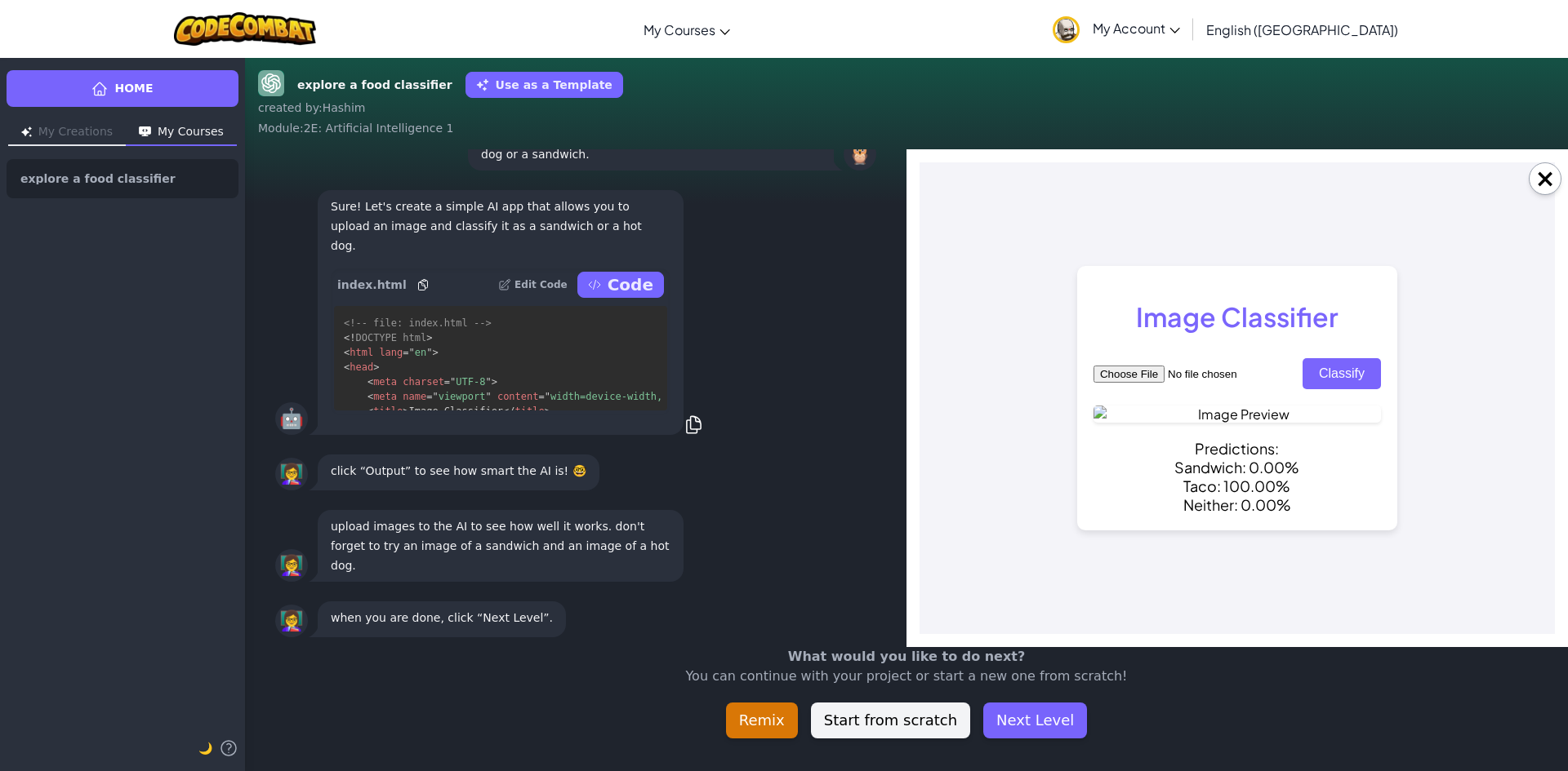
click at [1370, 358] on button "Classify" at bounding box center [1341, 373] width 79 height 31
click at [1364, 358] on button "Classify" at bounding box center [1341, 373] width 79 height 31
click at [1362, 358] on button "Classify" at bounding box center [1341, 373] width 79 height 31
click at [1356, 358] on button "Classify" at bounding box center [1341, 373] width 79 height 31
click at [1113, 366] on input "file" at bounding box center [1196, 374] width 207 height 17
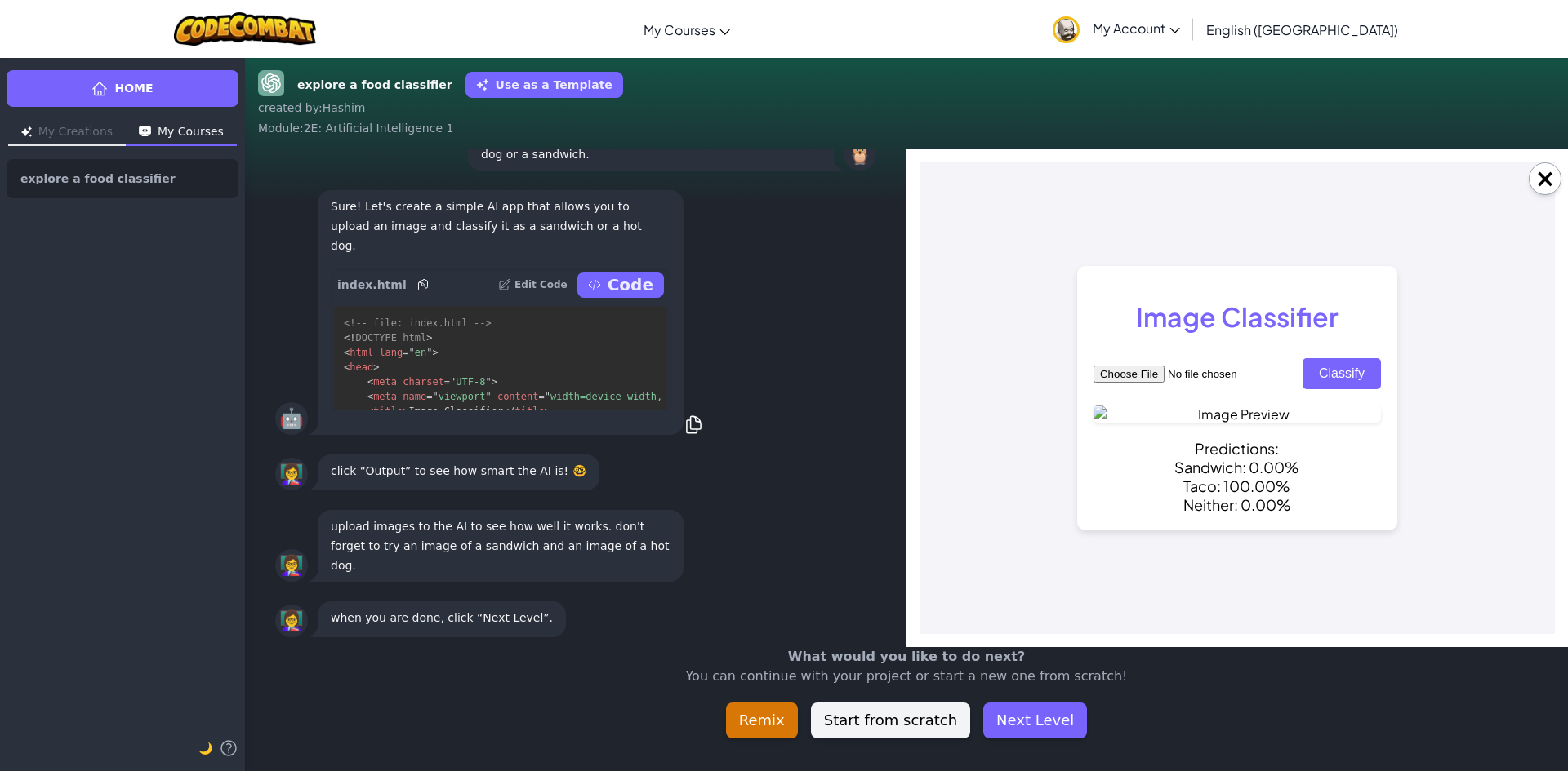
type input "C:\fakepath\sandwich.jpg"
click at [1369, 358] on button "Classify" at bounding box center [1341, 373] width 79 height 31
